Goal: Transaction & Acquisition: Purchase product/service

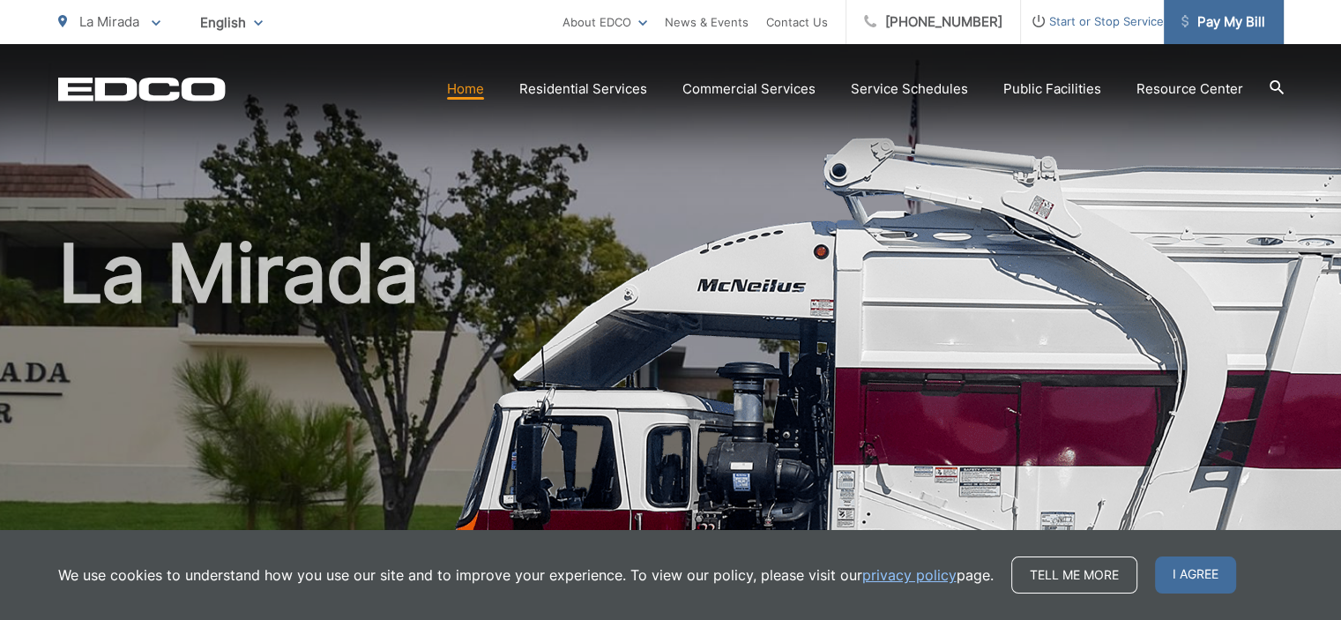
click at [1230, 27] on span "Pay My Bill" at bounding box center [1223, 21] width 84 height 21
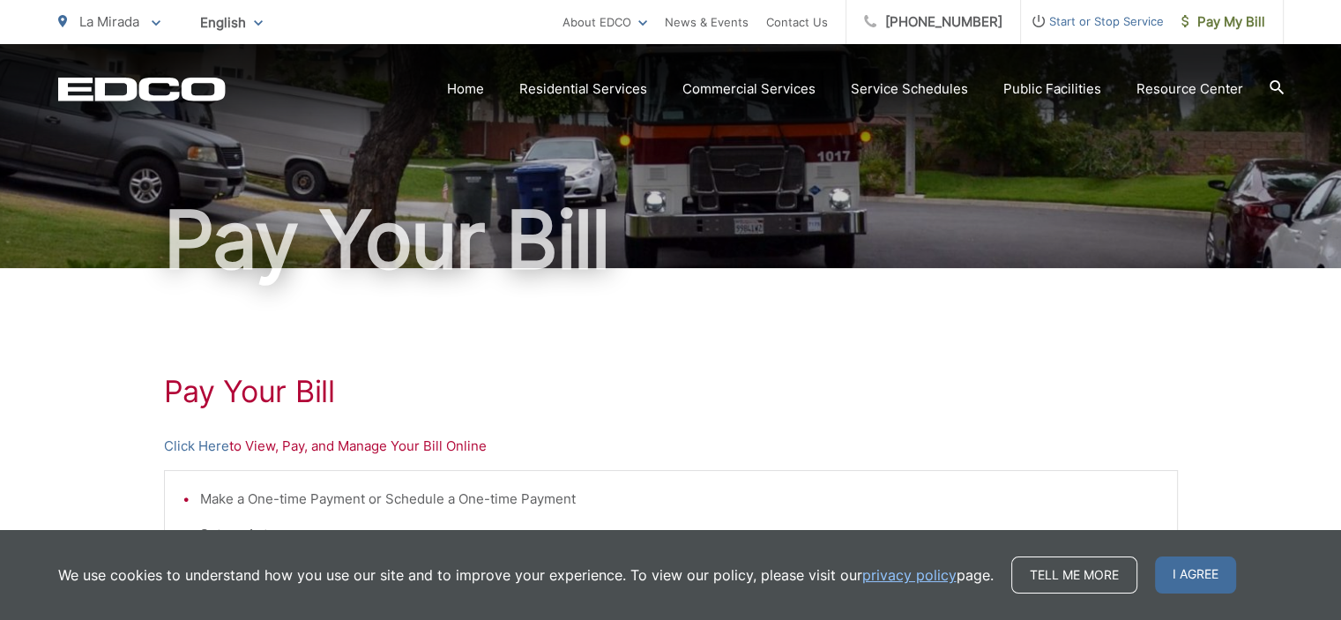
scroll to position [92, 0]
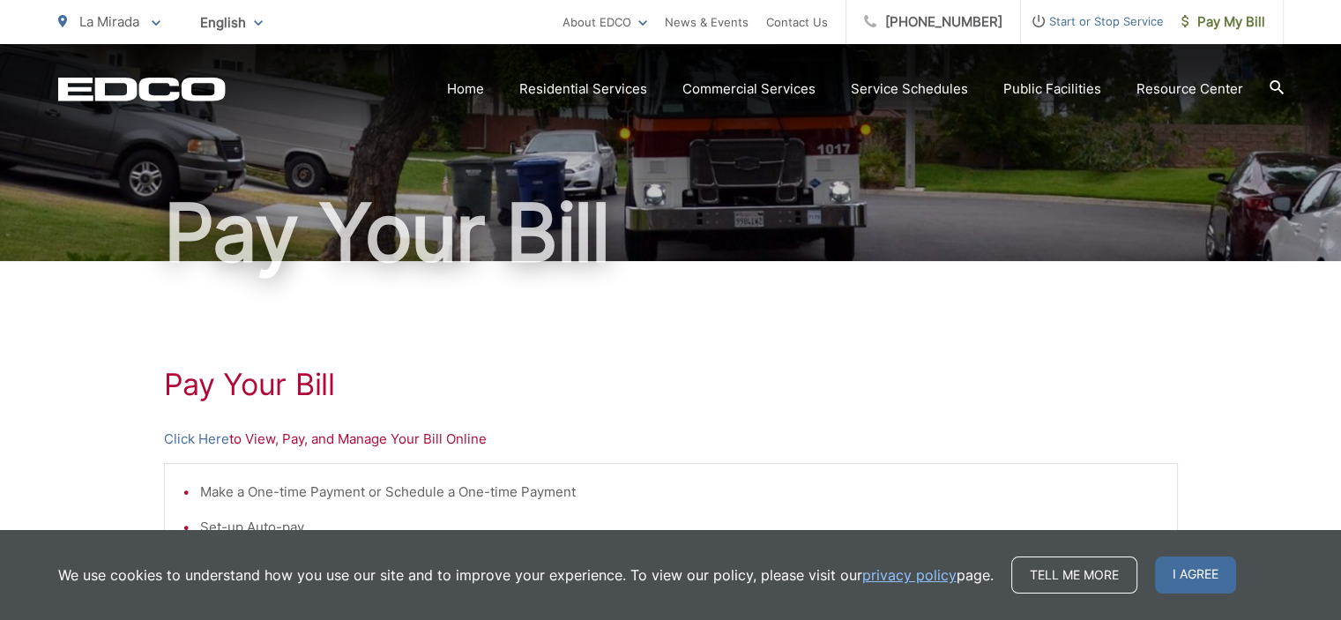
click at [753, 179] on div "Pay Your Bill" at bounding box center [671, 106] width 1226 height 309
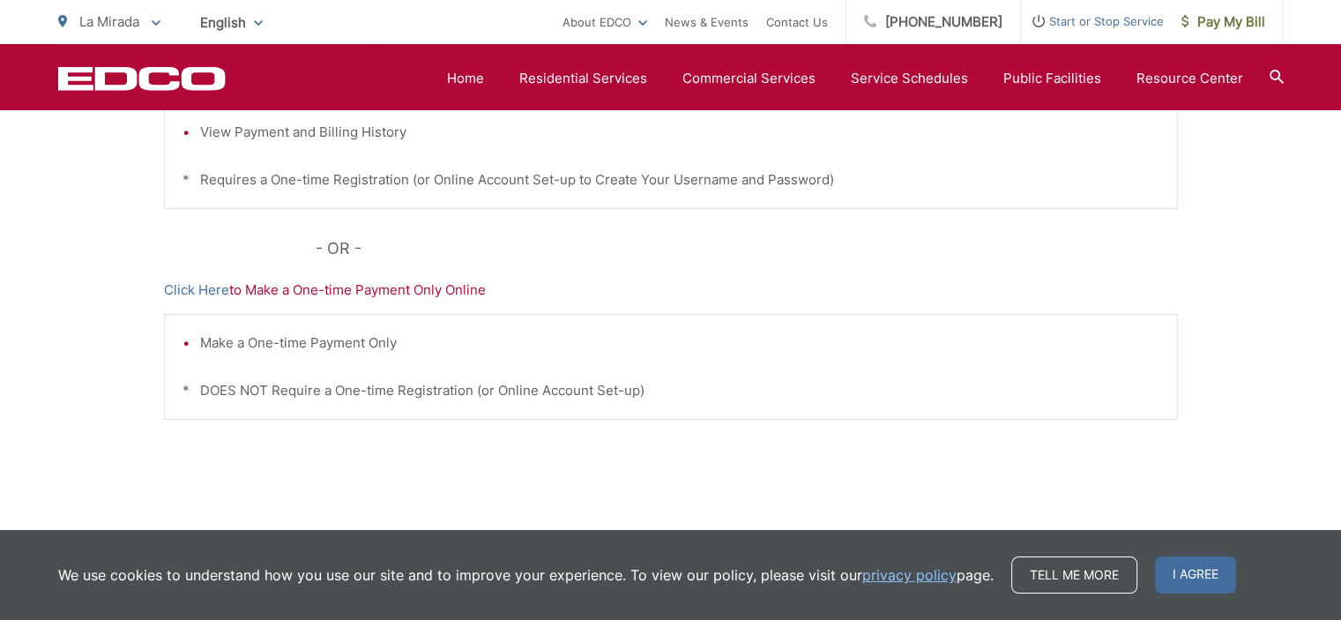
scroll to position [594, 0]
click at [189, 284] on link "Click Here" at bounding box center [196, 288] width 65 height 21
